Goal: Task Accomplishment & Management: Use online tool/utility

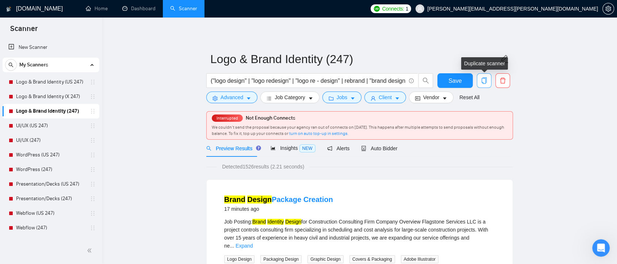
click at [482, 80] on icon "copy" at bounding box center [484, 80] width 7 height 7
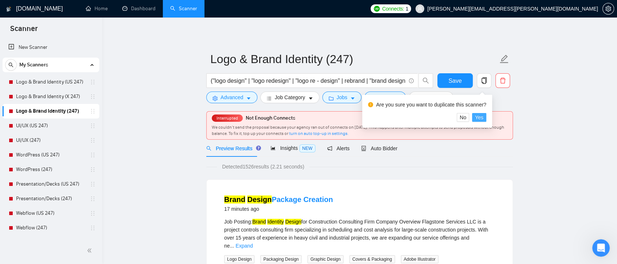
click at [480, 118] on span "Yes" at bounding box center [479, 118] width 8 height 8
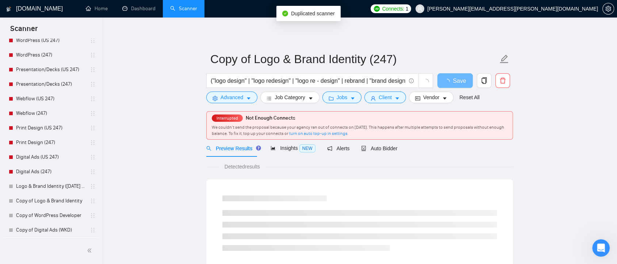
scroll to position [129, 0]
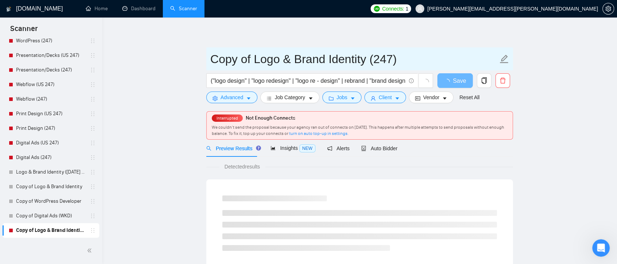
drag, startPoint x: 237, startPoint y: 61, endPoint x: 198, endPoint y: 61, distance: 38.3
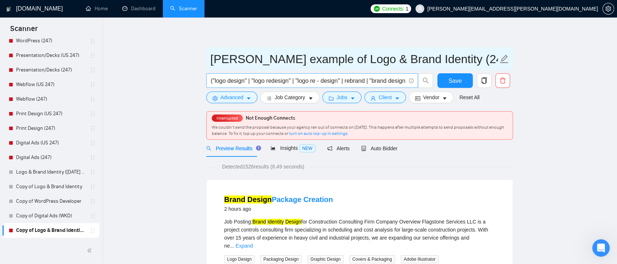
type input "[PERSON_NAME] example of Logo & Brand Identity (247)"
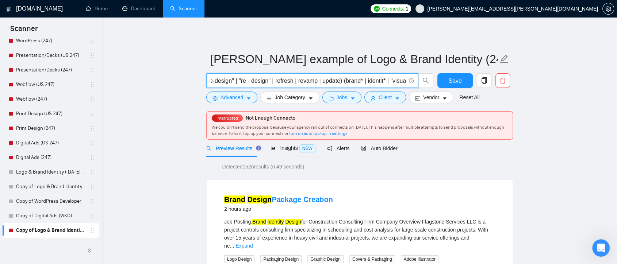
scroll to position [0, 854]
drag, startPoint x: 359, startPoint y: 80, endPoint x: 412, endPoint y: 84, distance: 53.8
click at [412, 84] on span "("logo design" | "logo redesign" | "logo re - design" | rebrand | "brand design…" at bounding box center [312, 80] width 212 height 15
click at [398, 83] on input "("logo design" | "logo redesign" | "logo re - design" | rebrand | "brand design…" at bounding box center [308, 80] width 195 height 9
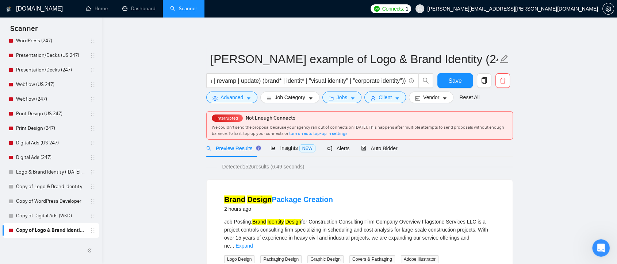
scroll to position [0, 0]
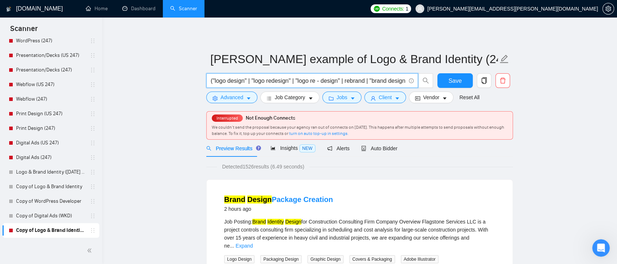
drag, startPoint x: 227, startPoint y: 80, endPoint x: 372, endPoint y: 82, distance: 144.9
click at [372, 82] on input "("logo design" | "logo redesign" | "logo re - design" | rebrand | "brand design…" at bounding box center [308, 80] width 195 height 9
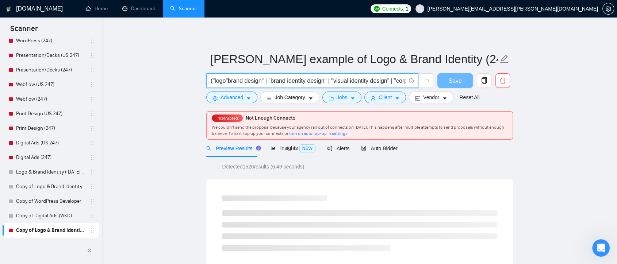
click at [267, 80] on input "("logo"brand design" | "brand identity design" | "visual identity design" | "co…" at bounding box center [308, 80] width 195 height 9
click at [271, 81] on input "("logo"brand design" | "brand identity design" | "visual identity design" | "co…" at bounding box center [308, 80] width 195 height 9
drag, startPoint x: 269, startPoint y: 81, endPoint x: 391, endPoint y: 82, distance: 122.6
click at [391, 82] on input "("logo"brand design" | "brand identity design" | "visual identity design" | "co…" at bounding box center [308, 80] width 195 height 9
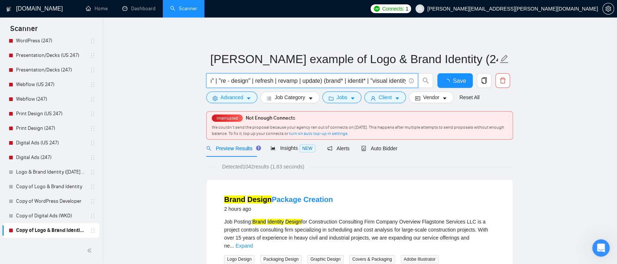
scroll to position [0, 58]
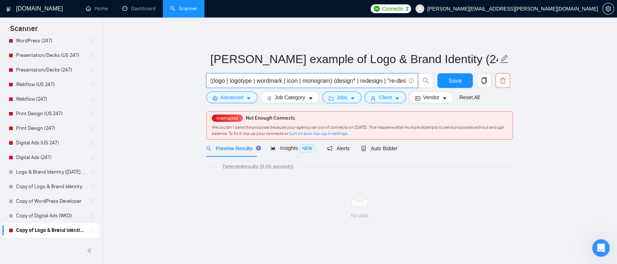
drag, startPoint x: 335, startPoint y: 81, endPoint x: 231, endPoint y: 82, distance: 104.4
click at [231, 82] on input "("logo"brand design" | ((logo | logotype | wordmark | icon | monogram) (design*…" at bounding box center [308, 80] width 195 height 9
click at [333, 77] on input "("logo"brand design" | ((logo | logotype | wordmark | icon | monogram) (design*…" at bounding box center [308, 80] width 195 height 9
drag, startPoint x: 334, startPoint y: 80, endPoint x: 231, endPoint y: 81, distance: 102.9
click at [231, 81] on input "("logo"brand design" | ((logo | logotype | wordmark | icon | monogram) (design*…" at bounding box center [308, 80] width 195 height 9
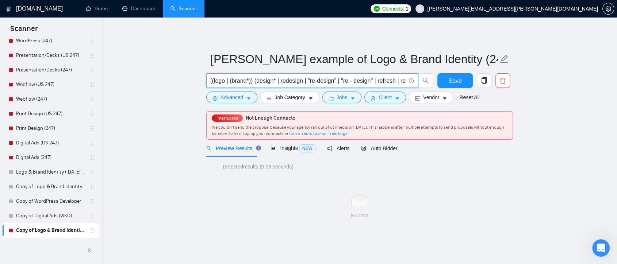
click at [225, 80] on input "("logo"brand design" | ((logo | (brand*)) (design* | redesign | "re-design" | "…" at bounding box center [308, 80] width 195 height 9
drag, startPoint x: 270, startPoint y: 82, endPoint x: 308, endPoint y: 83, distance: 38.0
click at [308, 83] on input "("logo"brand design" | ((logo*) | (brand*)) (design* | redesign | "re-design" |…" at bounding box center [308, 80] width 195 height 9
click at [301, 82] on input "("logo"brand design" | ((logo*) | (brand*)) (design* | redesign | "re-design" |…" at bounding box center [308, 80] width 195 height 9
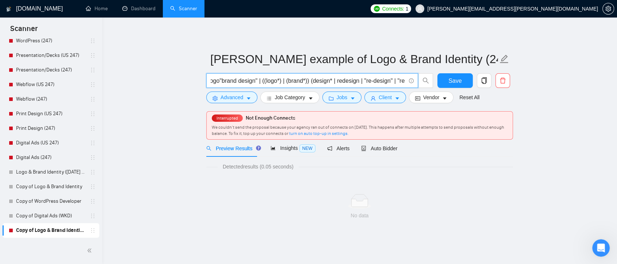
scroll to position [0, 0]
drag, startPoint x: 258, startPoint y: 82, endPoint x: 402, endPoint y: 82, distance: 144.5
click at [402, 82] on input "("logo"brand design" | ((logo*) | (brand*)) (design* | redesign | "re-design" |…" at bounding box center [308, 80] width 195 height 9
click at [388, 82] on input "("logo"brand design" | ((logo*) | (brand*)) (design* | redesign | "re-design" |…" at bounding box center [308, 80] width 195 height 9
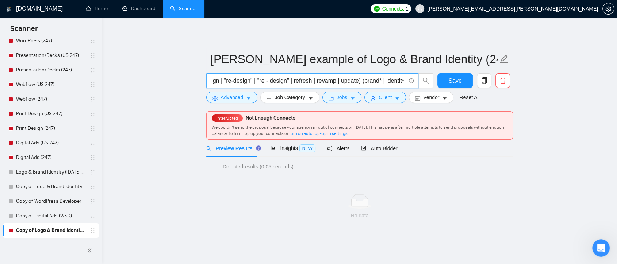
scroll to position [0, 195]
drag, startPoint x: 402, startPoint y: 81, endPoint x: 382, endPoint y: 82, distance: 20.5
click at [396, 81] on input "("logo"brand design" | ((logo*) | (brand*)) (design* | redesign | "re-design" |…" at bounding box center [308, 80] width 195 height 9
click at [301, 81] on input "("logo"brand design" | ((logo*) | (brand*)) (design* | redesign | "re-design" |…" at bounding box center [308, 80] width 195 height 9
click at [315, 81] on input "("logo"brand design" | ((logo*) | (brand*)) (design* | redesign | "re-design" |…" at bounding box center [308, 80] width 195 height 9
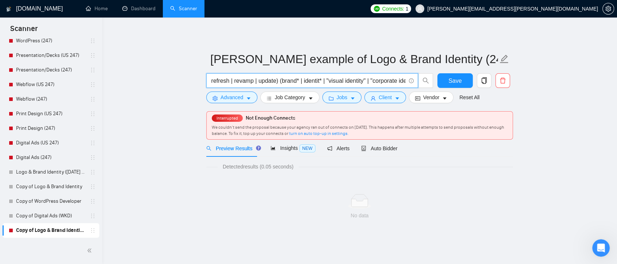
scroll to position [0, 250]
drag, startPoint x: 313, startPoint y: 81, endPoint x: 408, endPoint y: 81, distance: 94.9
click at [408, 81] on span "("logo"brand design" | ((logo*) | (brand*)) (design* | redesign | "re-design" |…" at bounding box center [312, 80] width 212 height 15
click at [307, 81] on input "("logo"brand design" | ((logo*) | (brand*)) (design* | redesign | "re-design" |…" at bounding box center [308, 80] width 195 height 9
drag, startPoint x: 284, startPoint y: 80, endPoint x: 401, endPoint y: 79, distance: 116.8
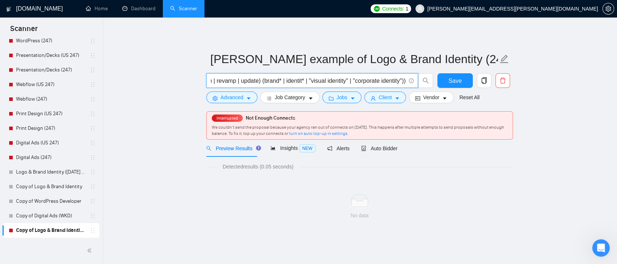
click at [401, 79] on input "("logo"brand design" | ((logo*) | (brand*)) (design* | redesign | "re-design" |…" at bounding box center [308, 80] width 195 height 9
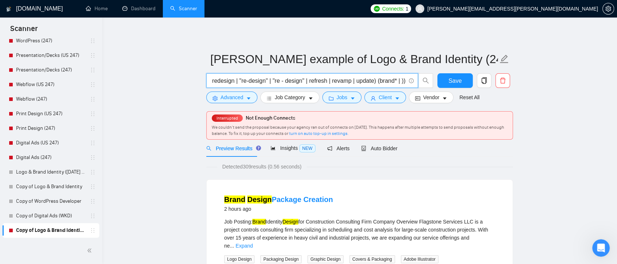
drag, startPoint x: 405, startPoint y: 81, endPoint x: 377, endPoint y: 82, distance: 28.1
click at [377, 82] on input "("logo"brand design" | ((logo*) | (brand*)) (design* | redesign | "re-design" |…" at bounding box center [308, 80] width 195 height 9
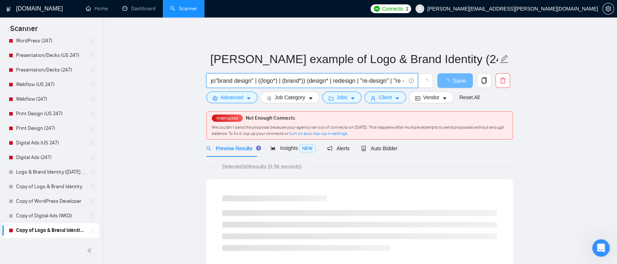
scroll to position [0, 0]
drag, startPoint x: 234, startPoint y: 80, endPoint x: 197, endPoint y: 80, distance: 36.5
click at [259, 79] on input "("logo"brand design" | ((logo*) | (brand*)) (design* | redesign | "re-design" |…" at bounding box center [308, 80] width 195 height 9
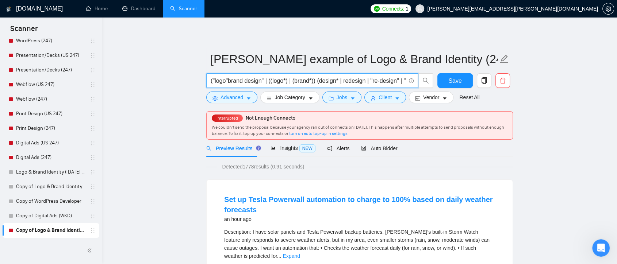
drag, startPoint x: 267, startPoint y: 82, endPoint x: 212, endPoint y: 81, distance: 54.8
click at [212, 81] on input "("logo"brand design" | ((logo*) | (brand*)) (design* | redesign | "re-design" |…" at bounding box center [308, 80] width 195 height 9
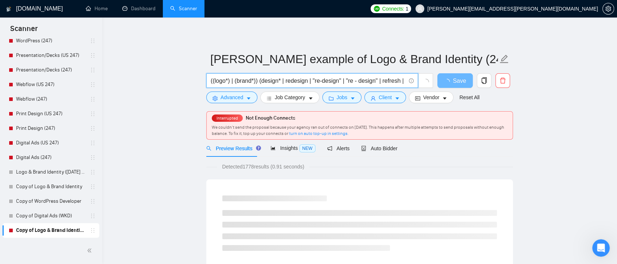
click at [254, 81] on input "((logo*) | (brand*)) (design* | redesign | "re-design" | "re - design" | refres…" at bounding box center [308, 80] width 195 height 9
click at [256, 81] on input "((logo*) | (brand*)) (design* | redesign | "re-design" | "re - design" | refres…" at bounding box center [308, 80] width 195 height 9
paste input "identit* | "visual identity" | "corporate identity""
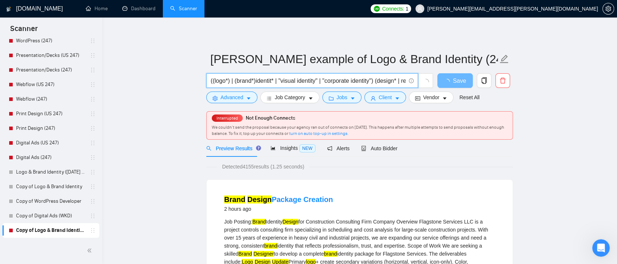
click at [275, 82] on input "((logo*) | (brand*)identit* | "visual identity" | "corporate identity") (design…" at bounding box center [308, 80] width 195 height 9
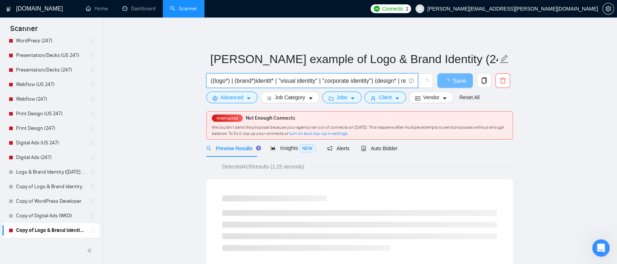
click at [257, 79] on input "((logo*) | (brand*)identit* | "visual identity" | "corporate identity") (design…" at bounding box center [308, 80] width 195 height 9
paste input "|"
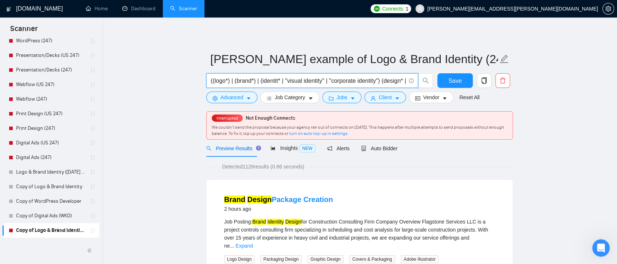
click at [279, 81] on input "((logo*) | (brand*) | (identit* | "visual identity" | "corporate identity") (de…" at bounding box center [308, 80] width 195 height 9
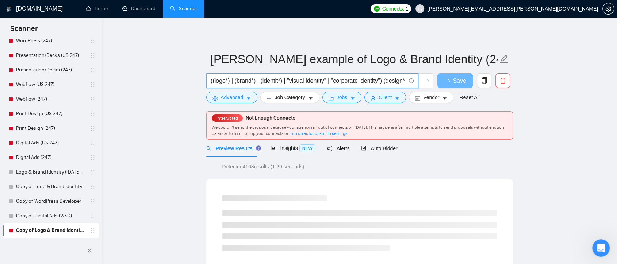
drag, startPoint x: 284, startPoint y: 81, endPoint x: 382, endPoint y: 84, distance: 98.2
click at [382, 84] on input "((logo*) | (brand*) | (identit*) | "visual identity" | "corporate identity") (d…" at bounding box center [308, 80] width 195 height 9
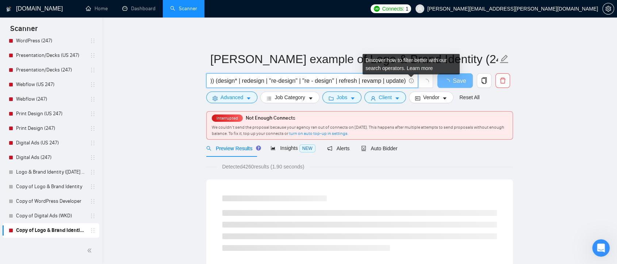
drag, startPoint x: 289, startPoint y: 81, endPoint x: 410, endPoint y: 83, distance: 120.8
click at [410, 83] on span "((logo*) | (brand*) | (identit*)) (design* | redesign | "re-design" | "re - des…" at bounding box center [312, 80] width 212 height 15
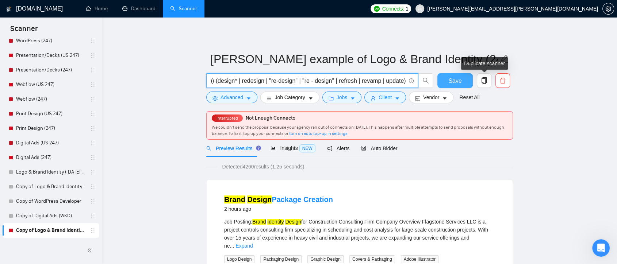
type input "((logo*) | (brand*) | (identit*)) (design* | redesign | "re-design" | "re - des…"
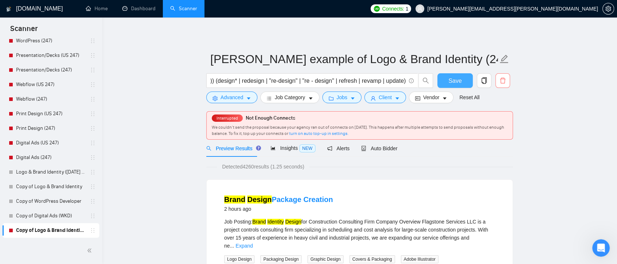
scroll to position [0, 0]
drag, startPoint x: 458, startPoint y: 81, endPoint x: 498, endPoint y: 81, distance: 39.4
click at [460, 81] on span "Save" at bounding box center [454, 80] width 13 height 9
click at [240, 98] on span "Advanced" at bounding box center [231, 97] width 23 height 8
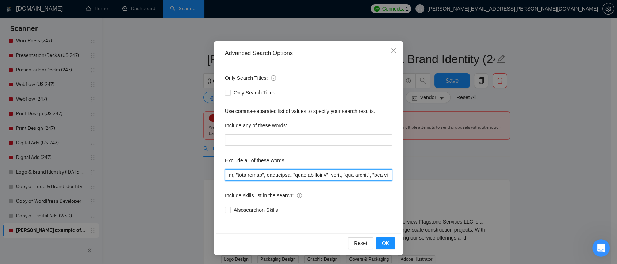
scroll to position [0, 3435]
drag, startPoint x: 257, startPoint y: 173, endPoint x: 432, endPoint y: 174, distance: 175.2
click at [432, 174] on div "Advanced Search Options Only Search Titles: Only Search Titles Use comma-separa…" at bounding box center [308, 132] width 617 height 264
click at [430, 169] on div "Advanced Search Options Only Search Titles: Only Search Titles Use comma-separa…" at bounding box center [308, 132] width 617 height 264
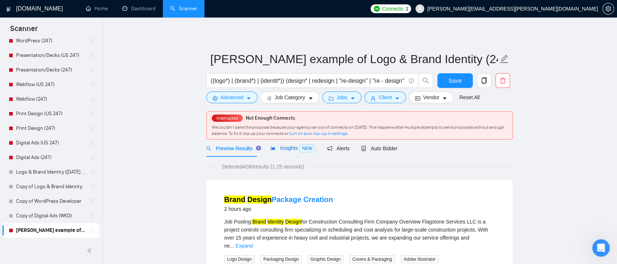
click at [282, 150] on span "Insights NEW" at bounding box center [292, 148] width 45 height 6
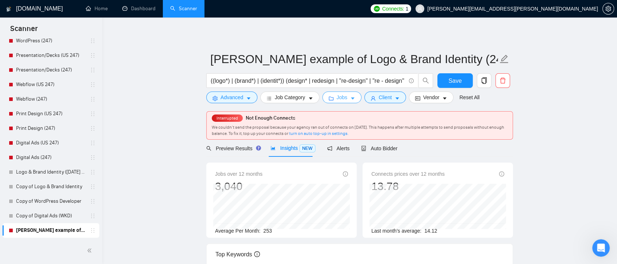
click at [347, 95] on button "Jobs" at bounding box center [341, 98] width 39 height 12
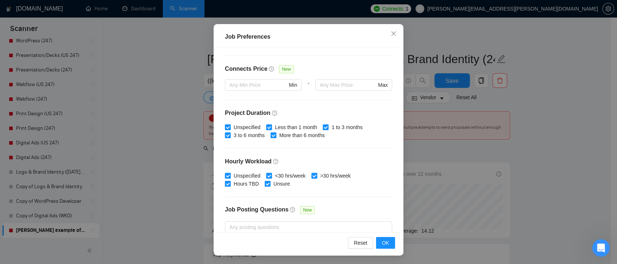
scroll to position [226, 0]
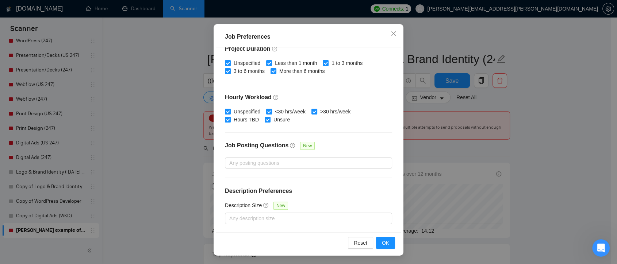
click at [547, 148] on div "Job Preferences Budget Project Type All Fixed Price Hourly Rate Fixed Price Bud…" at bounding box center [308, 132] width 617 height 264
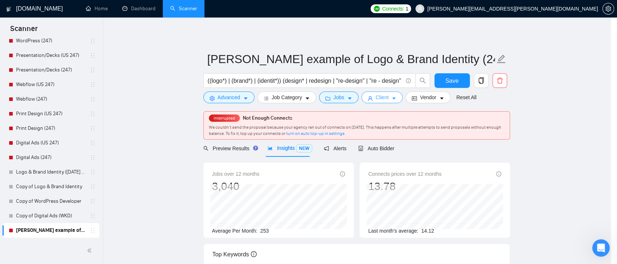
scroll to position [20, 0]
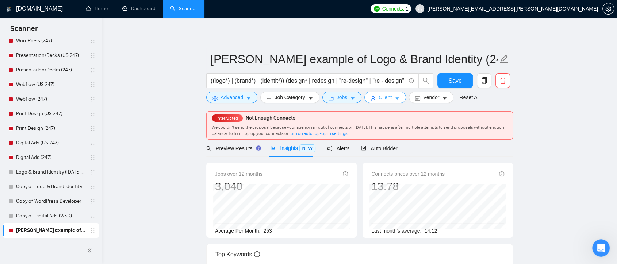
drag, startPoint x: 390, startPoint y: 94, endPoint x: 435, endPoint y: 94, distance: 44.9
click at [390, 94] on button "Client" at bounding box center [385, 98] width 42 height 12
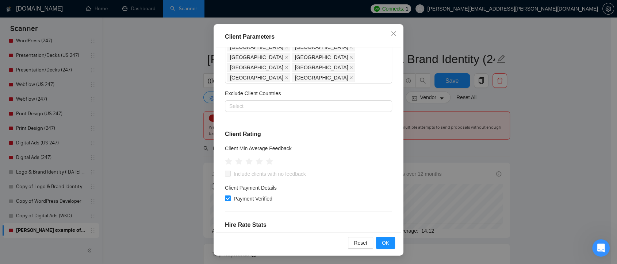
scroll to position [0, 0]
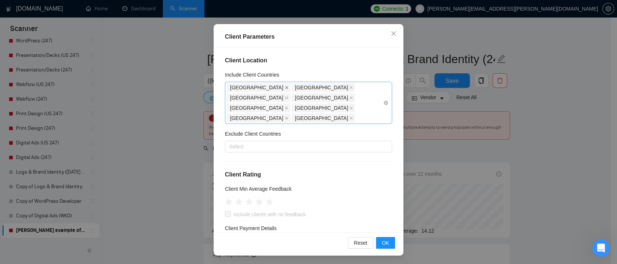
click at [285, 86] on icon "close" at bounding box center [287, 88] width 4 height 4
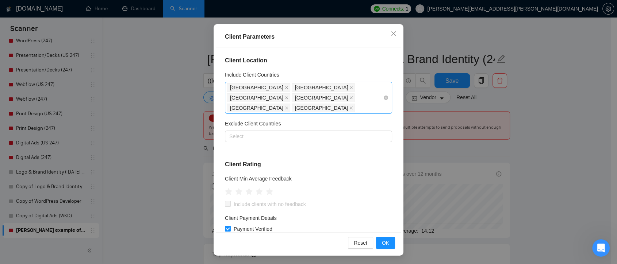
click at [247, 87] on span "[GEOGRAPHIC_DATA]" at bounding box center [259, 87] width 64 height 9
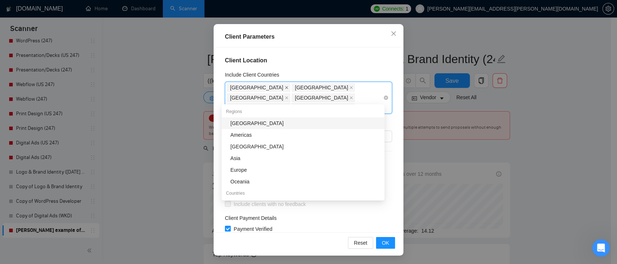
click at [285, 89] on icon "close" at bounding box center [287, 88] width 4 height 4
click at [285, 86] on icon "close" at bounding box center [287, 88] width 4 height 4
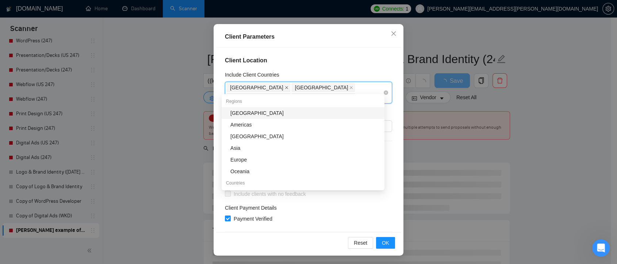
click at [285, 86] on icon "close" at bounding box center [287, 88] width 4 height 4
click at [285, 88] on icon "close" at bounding box center [287, 88] width 4 height 4
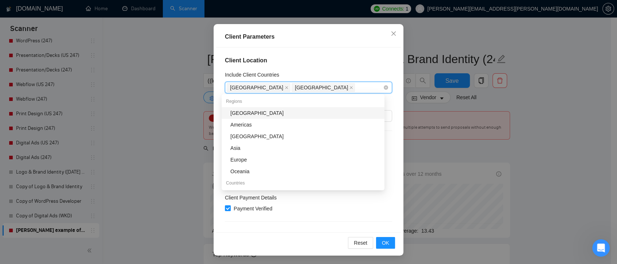
click at [248, 88] on span "[GEOGRAPHIC_DATA]" at bounding box center [259, 87] width 64 height 9
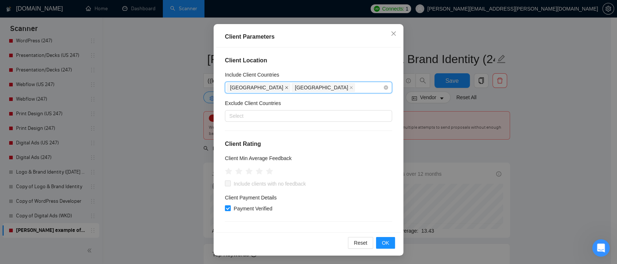
click at [285, 87] on icon "close" at bounding box center [287, 88] width 4 height 4
drag, startPoint x: 254, startPoint y: 86, endPoint x: 258, endPoint y: 116, distance: 29.5
click at [285, 86] on icon "close" at bounding box center [287, 88] width 4 height 4
click at [258, 116] on div at bounding box center [305, 116] width 156 height 9
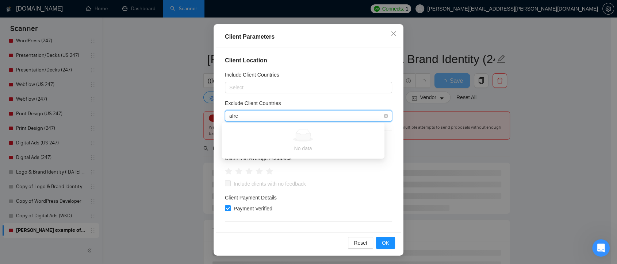
type input "afr"
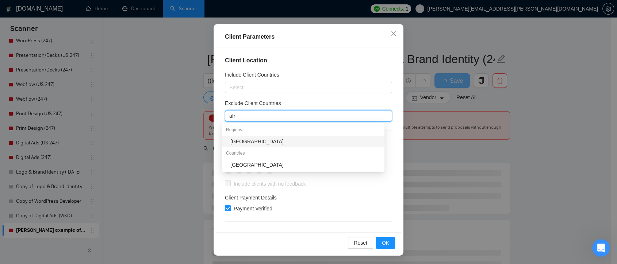
click at [268, 136] on div "[GEOGRAPHIC_DATA]" at bounding box center [303, 142] width 163 height 12
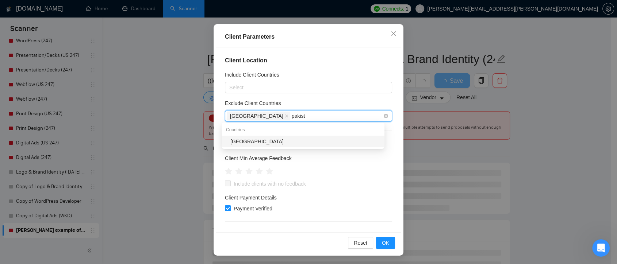
type input "pakista"
click at [277, 142] on div "[GEOGRAPHIC_DATA]" at bounding box center [305, 142] width 150 height 8
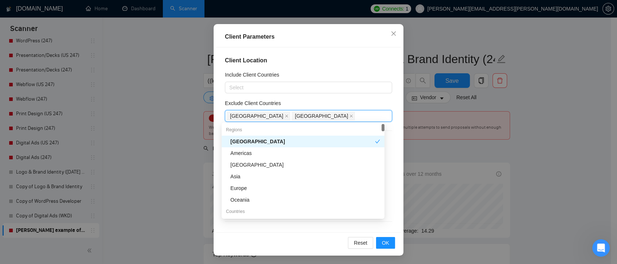
click at [364, 104] on div "Exclude Client Countries" at bounding box center [308, 104] width 167 height 11
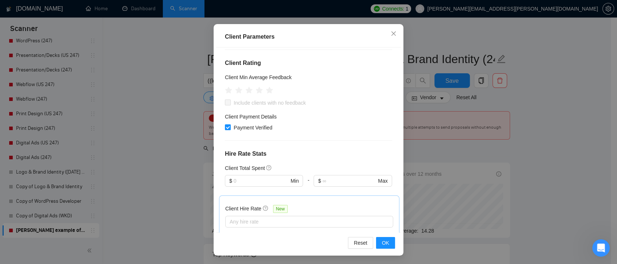
scroll to position [269, 0]
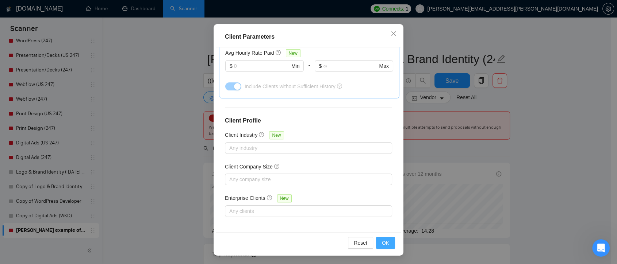
click at [382, 241] on span "OK" at bounding box center [385, 243] width 7 height 8
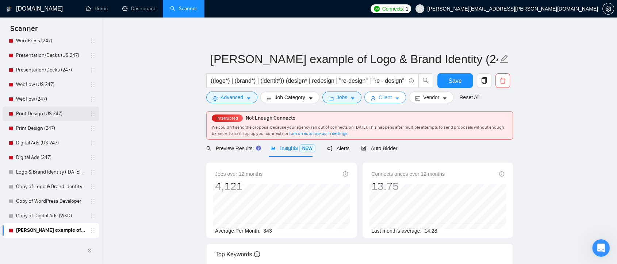
scroll to position [0, 0]
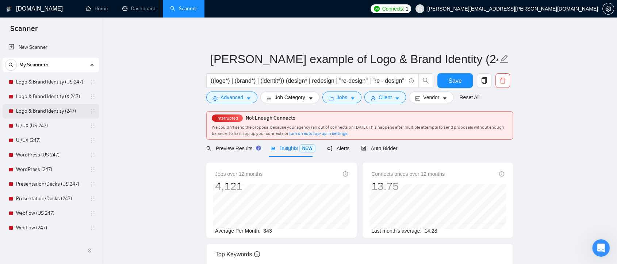
click at [61, 114] on link "Logo & Brand Identity (247)" at bounding box center [50, 111] width 69 height 15
click at [453, 78] on span "Save" at bounding box center [454, 80] width 13 height 9
click at [69, 113] on link "Logo & Brand Identity (247)" at bounding box center [50, 111] width 69 height 15
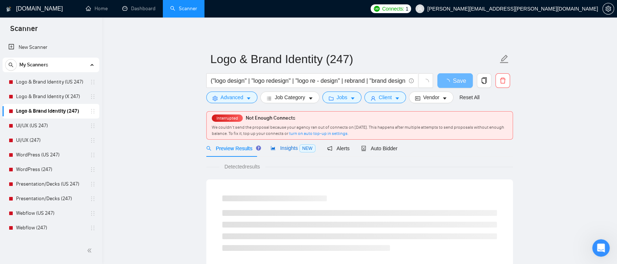
click at [284, 148] on span "Insights NEW" at bounding box center [292, 148] width 45 height 6
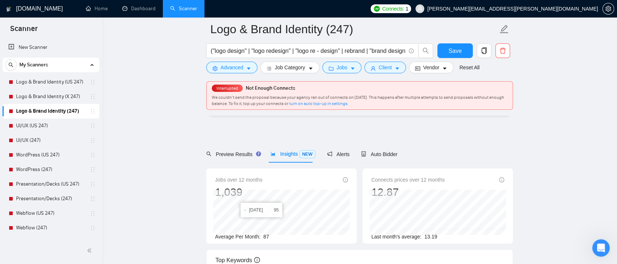
scroll to position [41, 0]
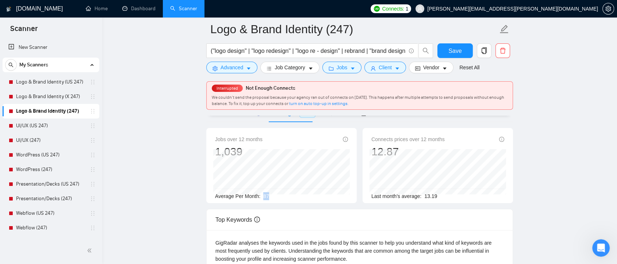
drag, startPoint x: 263, startPoint y: 195, endPoint x: 272, endPoint y: 195, distance: 8.4
click at [272, 195] on div "Average Per Month: 87" at bounding box center [281, 196] width 133 height 8
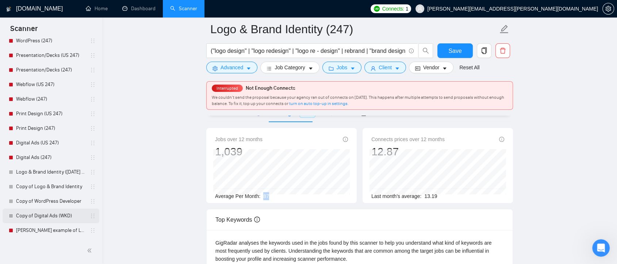
scroll to position [122, 0]
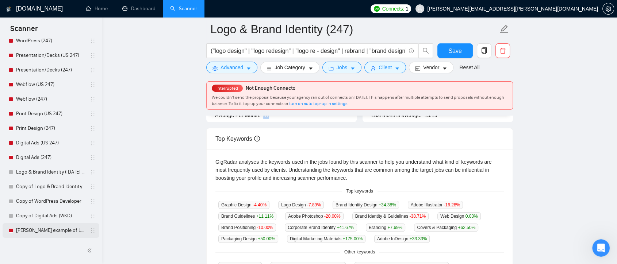
click at [61, 231] on link "[PERSON_NAME] example of Logo & Brand Identity (247)" at bounding box center [50, 230] width 69 height 15
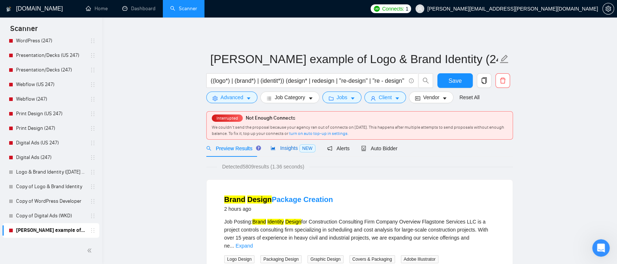
click at [280, 148] on span "Insights NEW" at bounding box center [292, 148] width 45 height 6
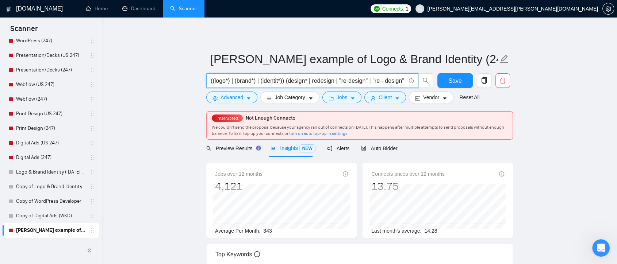
drag, startPoint x: 285, startPoint y: 81, endPoint x: 201, endPoint y: 82, distance: 83.2
click at [290, 82] on input "((logo*) | (brand*) | (identit*)) (design* | redesign | "re-design" | "re - des…" at bounding box center [308, 80] width 195 height 9
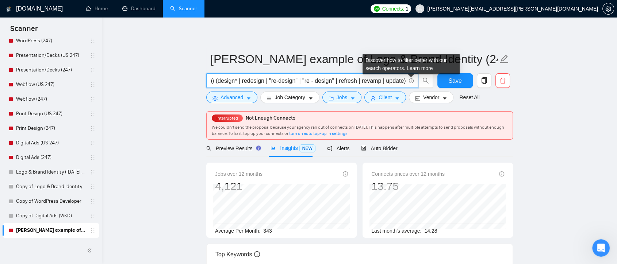
drag, startPoint x: 285, startPoint y: 83, endPoint x: 413, endPoint y: 81, distance: 127.8
click at [413, 81] on span "((logo*) | (brand*) | (identit*)) (design* | redesign | "re-design" | "re - des…" at bounding box center [312, 80] width 212 height 15
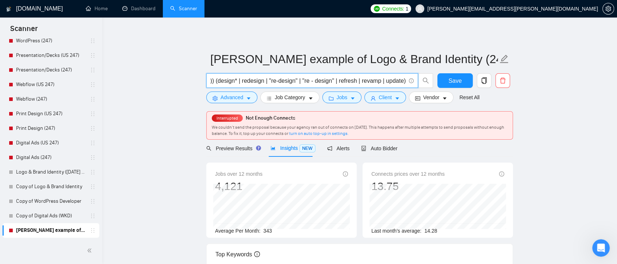
click at [212, 82] on input "((logo*) | (brand*) | (identit*)) (design* | redesign | "re-design" | "re - des…" at bounding box center [308, 80] width 195 height 9
click at [237, 81] on input "((logo*) | (brand*) | (identit*)) (design* | redesign | "re-design" | "re - des…" at bounding box center [308, 80] width 195 height 9
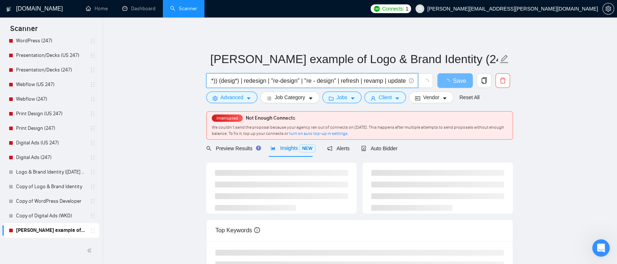
click at [221, 83] on input "((logo*) | (brand*) | (identit*)) (desig*) | redesign | "re-design" | "re - des…" at bounding box center [308, 80] width 195 height 9
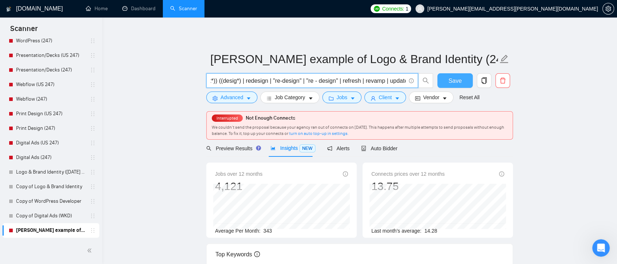
type input "((logo*) | (brand*) | (identit*)) ((desig*) | redesign | "re-design" | "re - de…"
click at [453, 78] on span "Save" at bounding box center [454, 80] width 13 height 9
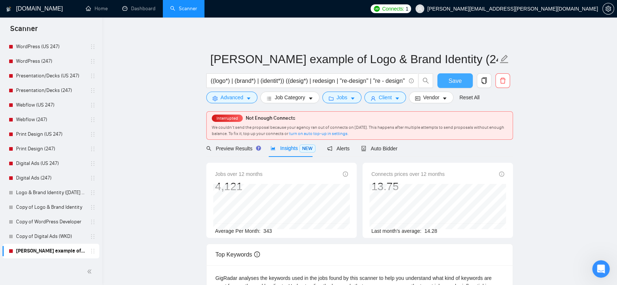
scroll to position [108, 0]
